Goal: Task Accomplishment & Management: Use online tool/utility

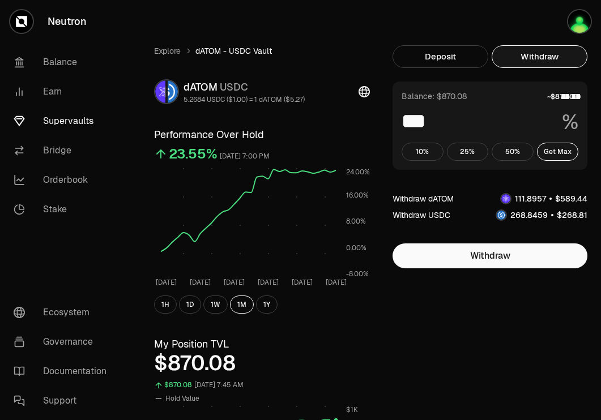
scroll to position [216, 0]
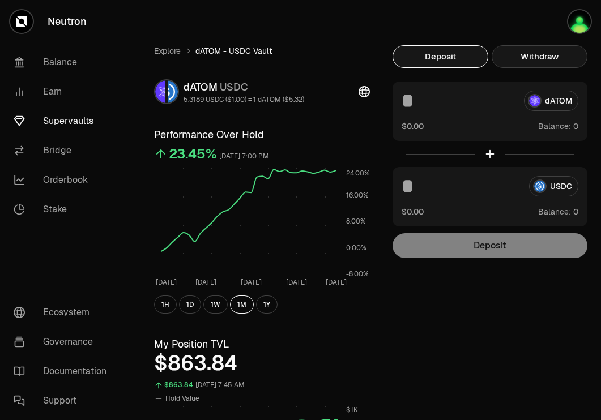
click at [545, 65] on button "Withdraw" at bounding box center [539, 56] width 96 height 23
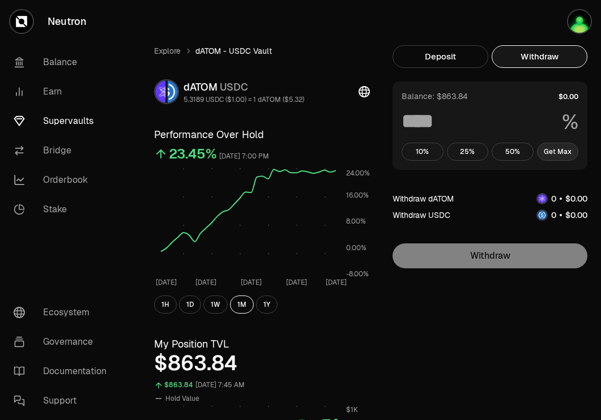
click at [553, 151] on button "Get Max" at bounding box center [558, 152] width 42 height 18
type input "***"
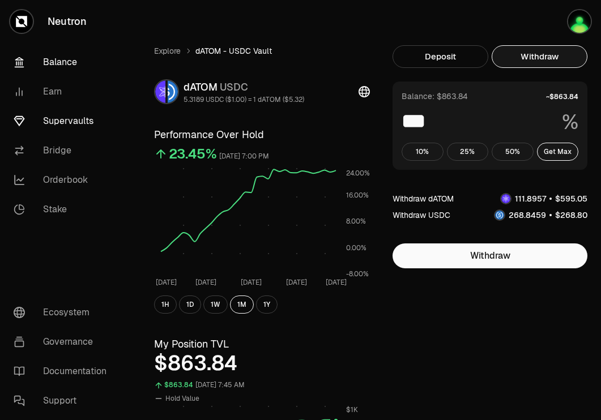
click at [75, 63] on link "Balance" at bounding box center [64, 62] width 118 height 29
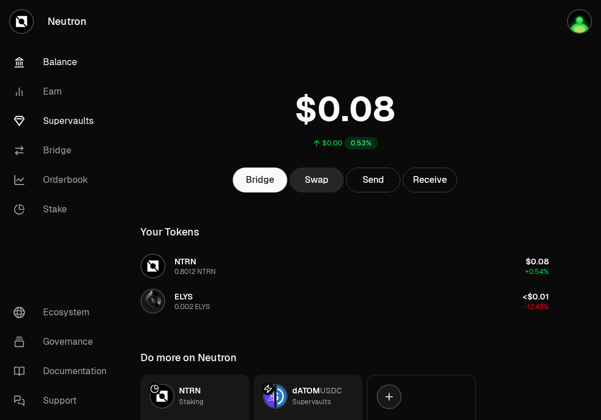
click at [68, 115] on link "Supervaults" at bounding box center [64, 120] width 118 height 29
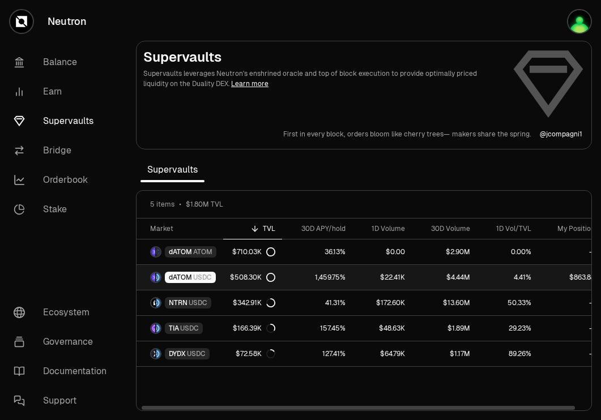
click at [293, 281] on link "1,459.75%" at bounding box center [317, 277] width 70 height 25
